Goal: Go to known website: Go to known website

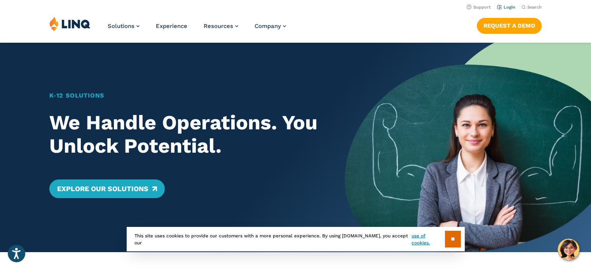
click at [509, 7] on link "Login" at bounding box center [506, 7] width 18 height 5
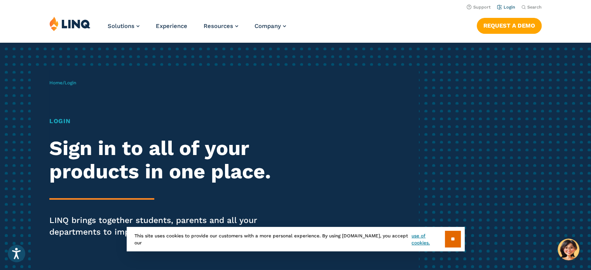
click at [508, 7] on link "Login" at bounding box center [506, 7] width 18 height 5
click at [449, 242] on input "**" at bounding box center [453, 239] width 16 height 17
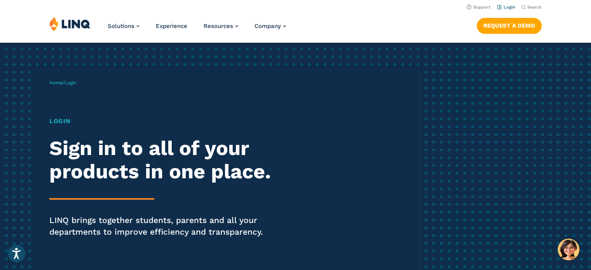
click at [508, 7] on link "Login" at bounding box center [506, 7] width 18 height 5
click at [510, 7] on link "Login" at bounding box center [506, 7] width 18 height 5
click at [506, 6] on link "Login" at bounding box center [506, 7] width 18 height 5
click at [64, 122] on h1 "Login" at bounding box center [163, 121] width 228 height 9
